Goal: Task Accomplishment & Management: Complete application form

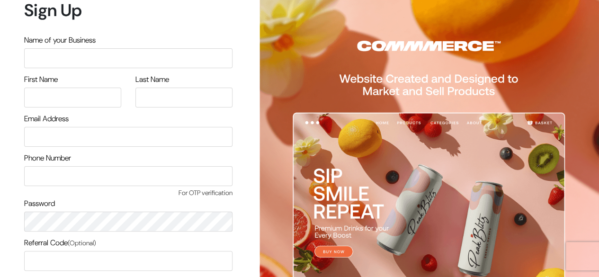
click at [154, 57] on input "text" at bounding box center [128, 58] width 208 height 20
click at [186, 55] on input "text" at bounding box center [128, 58] width 208 height 20
type input "festecart"
type input "desi"
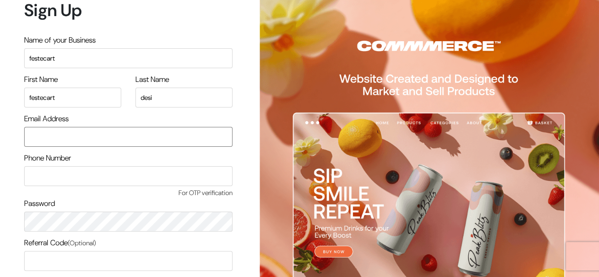
click at [161, 133] on input "email" at bounding box center [128, 137] width 208 height 20
type input "festecartdesi@gmail.com"
click at [154, 185] on input "text" at bounding box center [128, 176] width 208 height 20
click at [165, 180] on input "9535910144" at bounding box center [128, 176] width 208 height 20
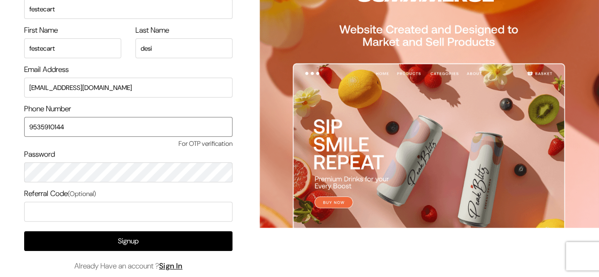
scroll to position [54, 0]
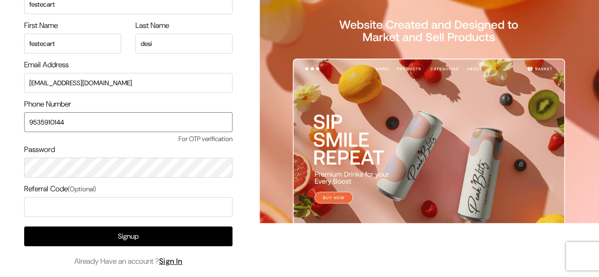
type input "9535910144"
click at [50, 209] on input "text" at bounding box center [128, 207] width 208 height 20
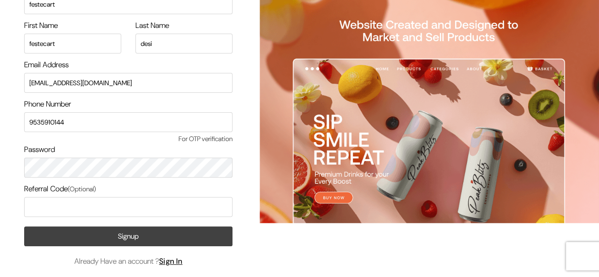
click at [126, 237] on button "Signup" at bounding box center [128, 236] width 208 height 20
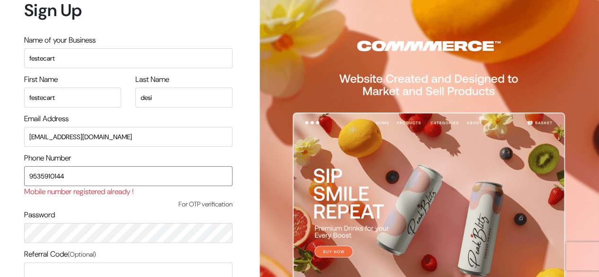
click at [184, 180] on input "9535910144" at bounding box center [128, 176] width 208 height 20
type input "9"
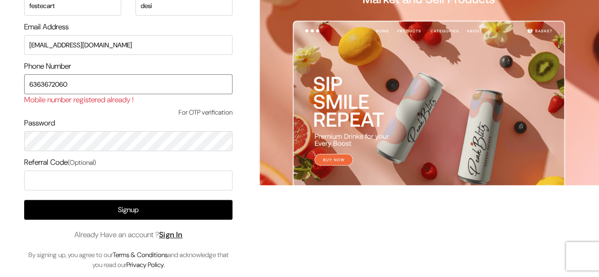
type input "6363672060"
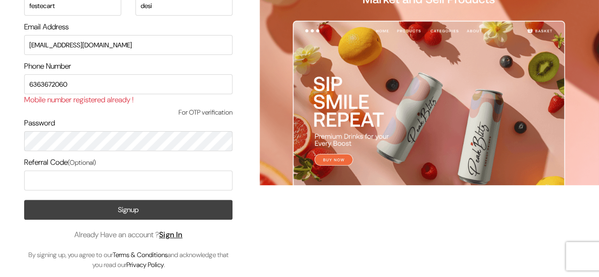
click at [146, 212] on button "Signup" at bounding box center [128, 210] width 208 height 20
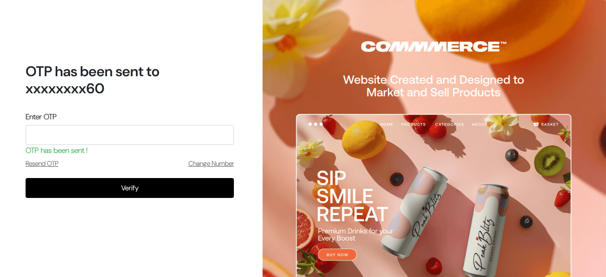
click at [188, 137] on input "tel" at bounding box center [130, 135] width 208 height 20
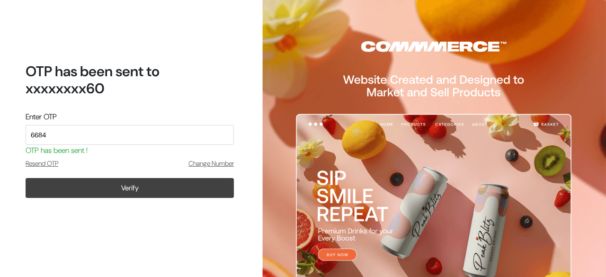
type input "6684"
click at [147, 185] on button "Verify" at bounding box center [130, 188] width 208 height 20
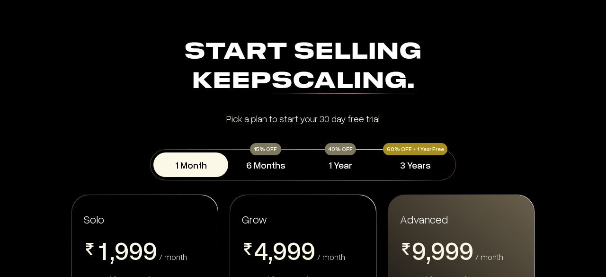
click at [64, 152] on div "1 Month 15% OFF 6 Months 40% OFF 1 Year 60% OFF + 1 Year Free 3 Years" at bounding box center [303, 164] width 606 height 31
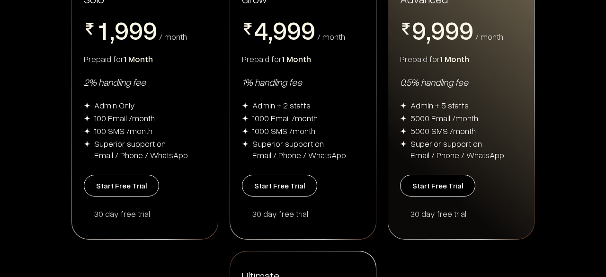
scroll to position [221, 0]
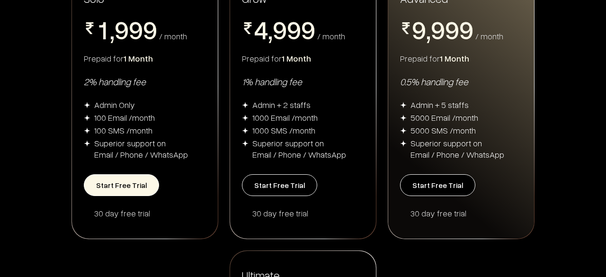
click at [132, 185] on button "Start Free Trial" at bounding box center [121, 185] width 75 height 22
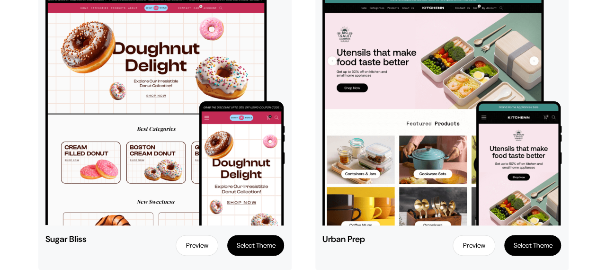
scroll to position [493, 0]
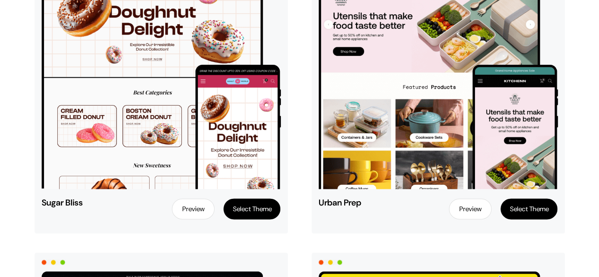
click at [522, 206] on button "Select Theme" at bounding box center [529, 208] width 57 height 21
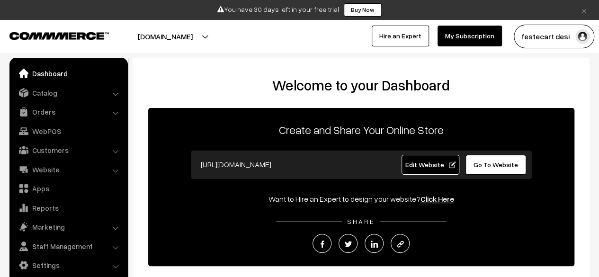
click at [442, 164] on span "Edit Website" at bounding box center [430, 165] width 51 height 8
click at [443, 167] on span "Edit Website" at bounding box center [430, 165] width 51 height 8
